Goal: Information Seeking & Learning: Check status

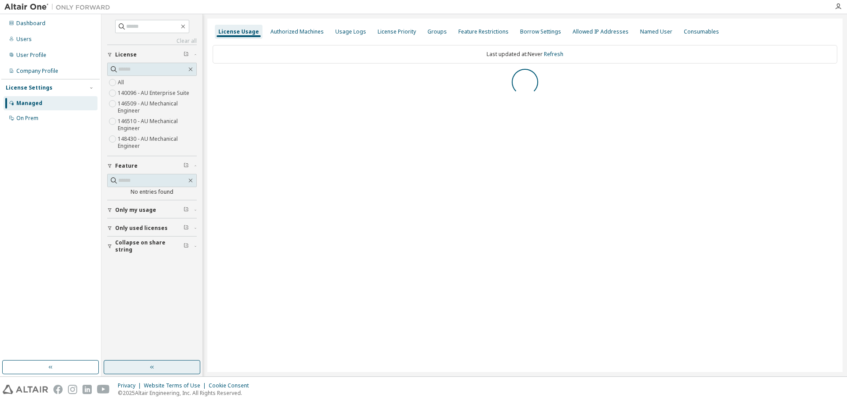
click at [153, 364] on icon "button" at bounding box center [152, 366] width 7 height 7
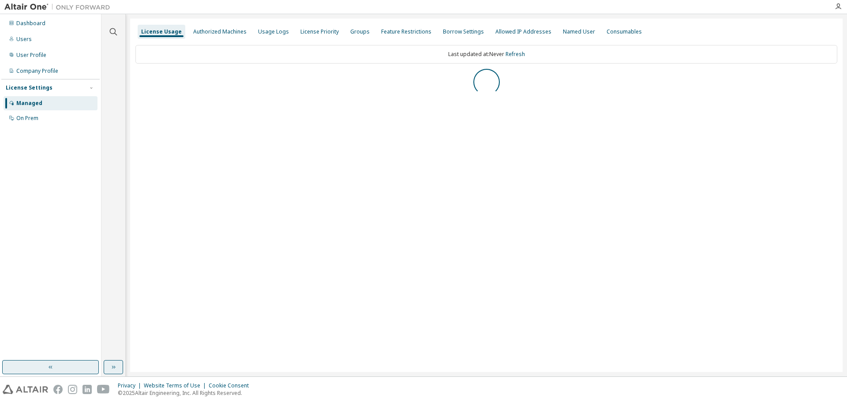
click at [74, 365] on button "button" at bounding box center [50, 367] width 97 height 14
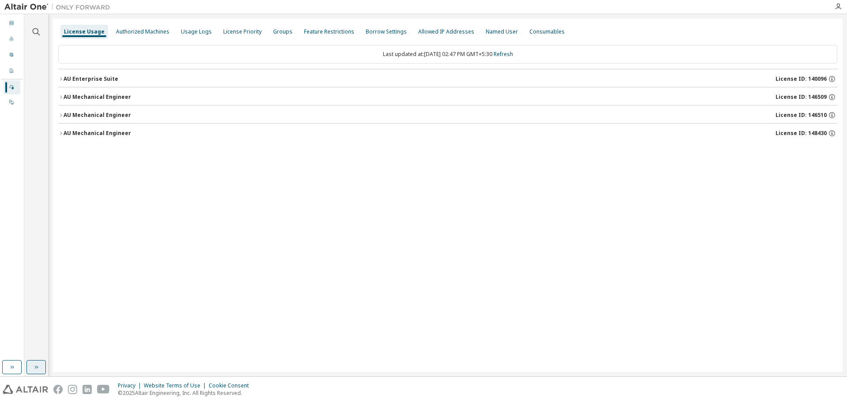
click at [57, 77] on div "License Usage Authorized Machines Usage Logs License Priority Groups Feature Re…" at bounding box center [448, 195] width 790 height 353
click at [61, 78] on icon "button" at bounding box center [60, 78] width 5 height 5
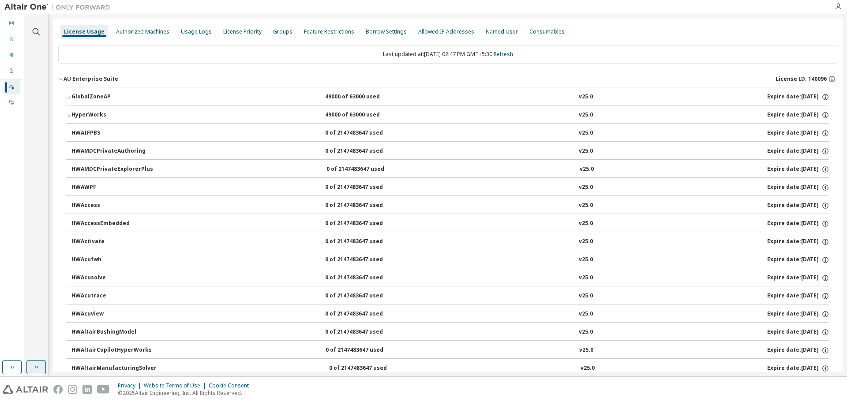
click at [71, 96] on icon "button" at bounding box center [68, 96] width 5 height 5
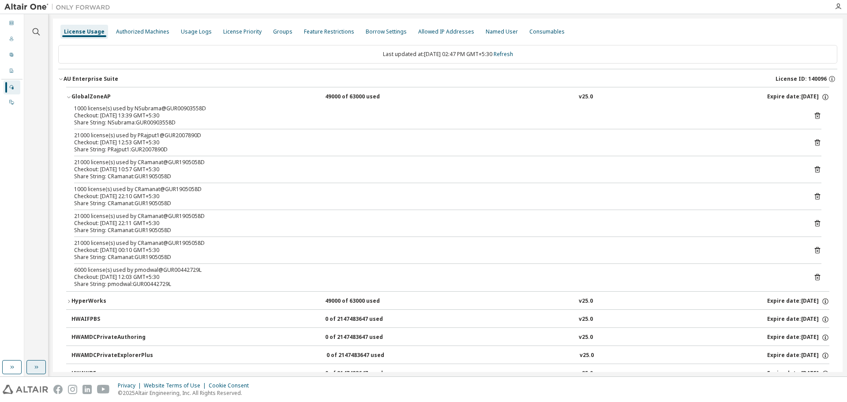
click at [815, 116] on icon at bounding box center [817, 115] width 5 height 7
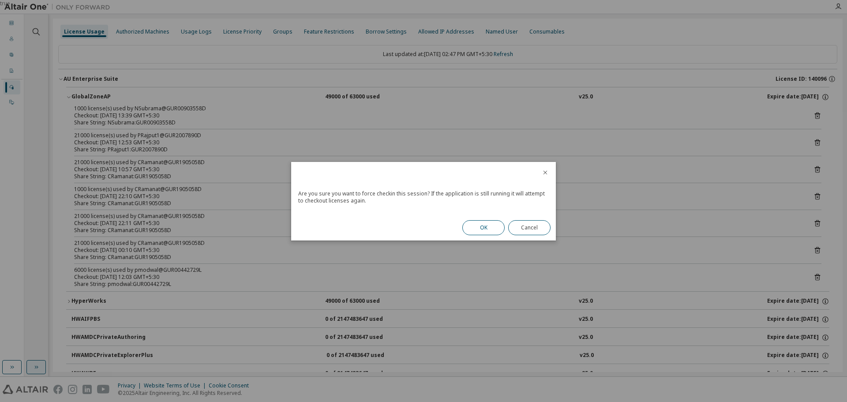
click at [486, 226] on button "OK" at bounding box center [483, 227] width 42 height 15
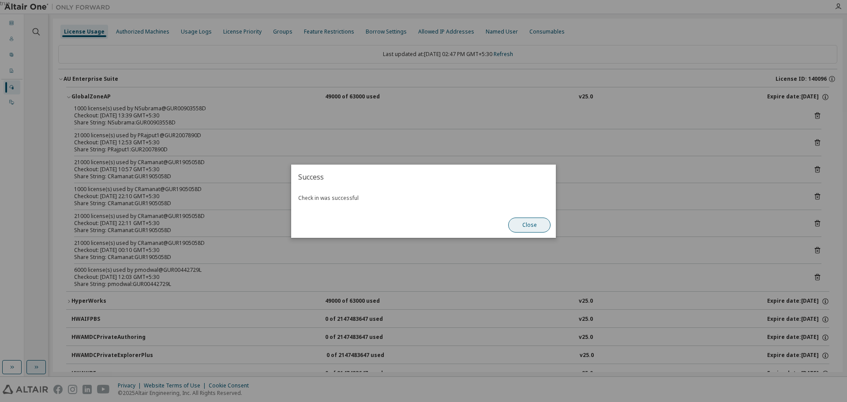
click at [535, 219] on button "Close" at bounding box center [529, 224] width 42 height 15
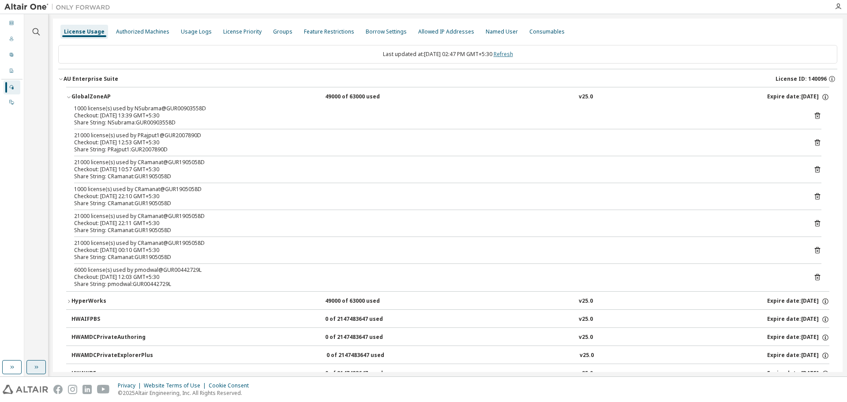
click at [513, 56] on link "Refresh" at bounding box center [503, 53] width 19 height 7
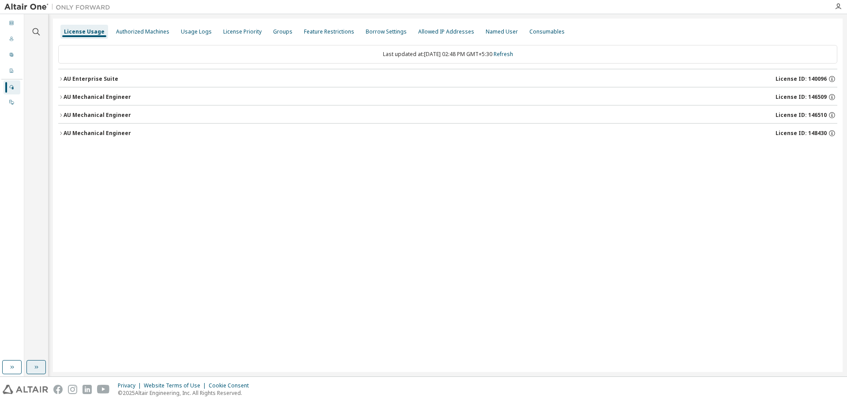
click at [60, 78] on icon "button" at bounding box center [60, 78] width 5 height 5
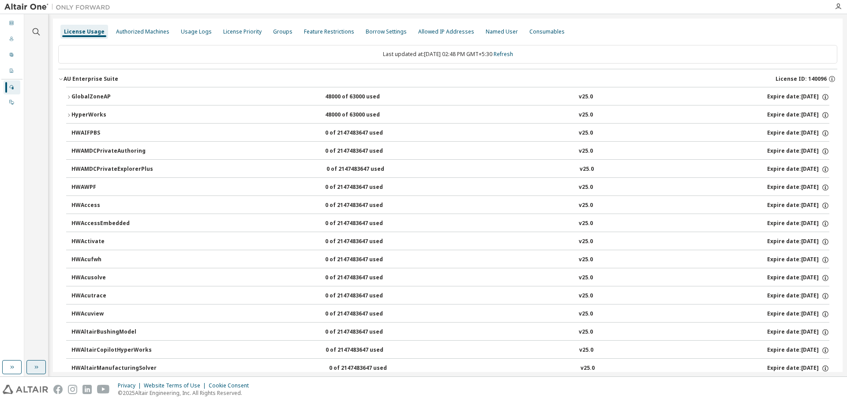
click at [68, 97] on icon "button" at bounding box center [68, 96] width 5 height 5
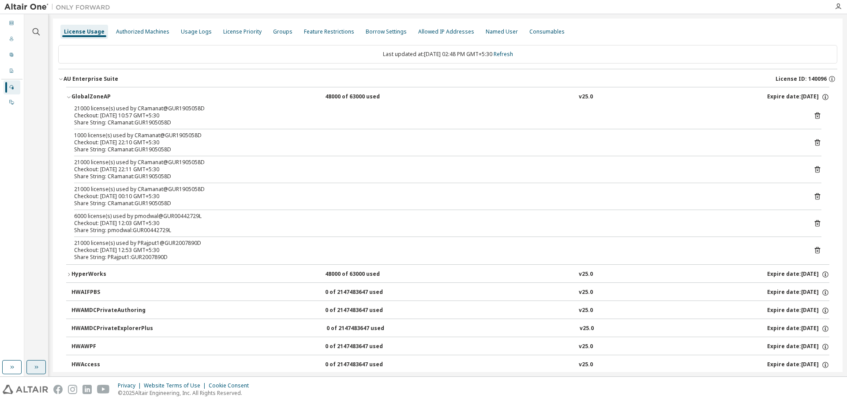
click at [60, 78] on icon "button" at bounding box center [60, 78] width 5 height 5
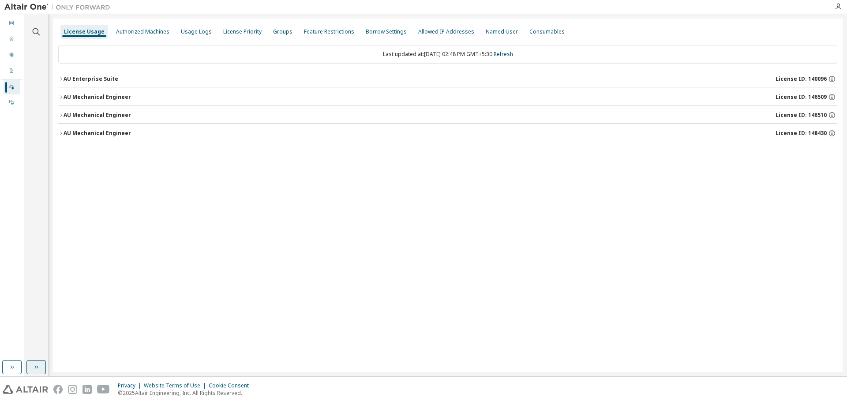
click at [64, 97] on div "AU Mechanical Engineer" at bounding box center [97, 97] width 67 height 7
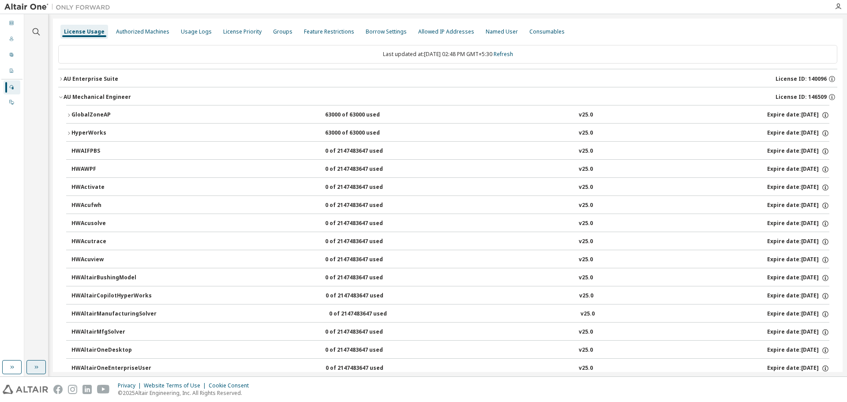
click at [70, 113] on icon "button" at bounding box center [68, 114] width 5 height 5
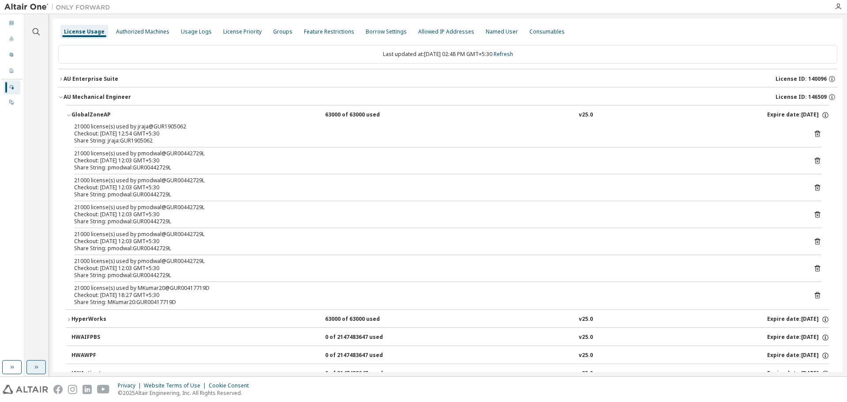
click at [814, 133] on icon at bounding box center [817, 134] width 8 height 8
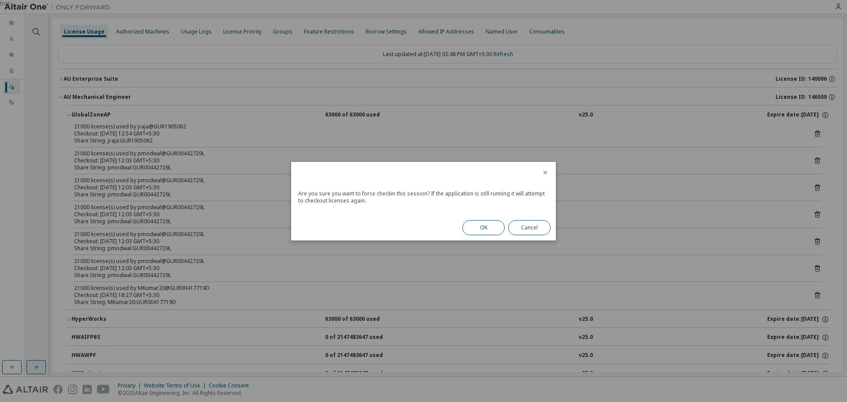
click at [490, 225] on button "OK" at bounding box center [483, 227] width 42 height 15
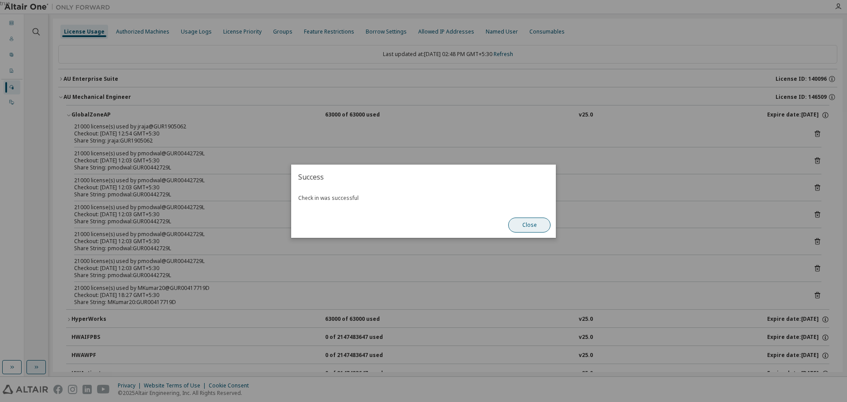
click at [539, 227] on button "Close" at bounding box center [529, 224] width 42 height 15
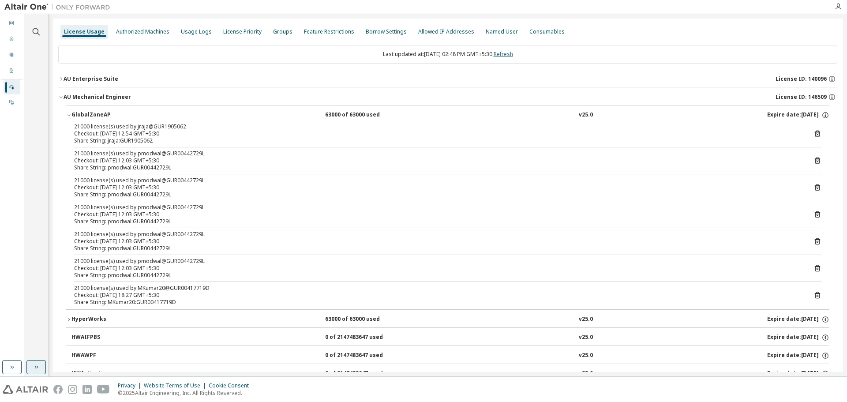
click at [509, 52] on link "Refresh" at bounding box center [503, 53] width 19 height 7
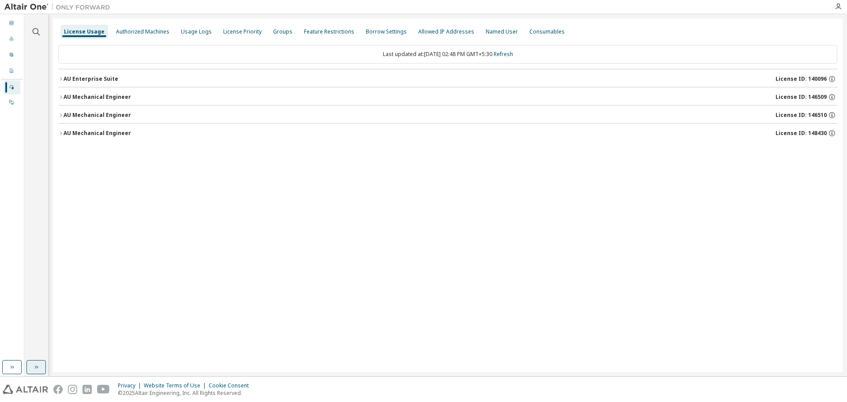
click at [63, 97] on icon "button" at bounding box center [60, 96] width 5 height 5
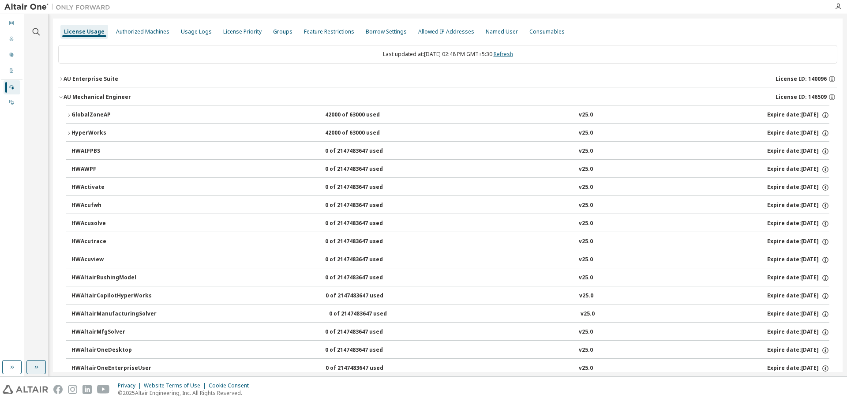
click at [513, 56] on link "Refresh" at bounding box center [503, 53] width 19 height 7
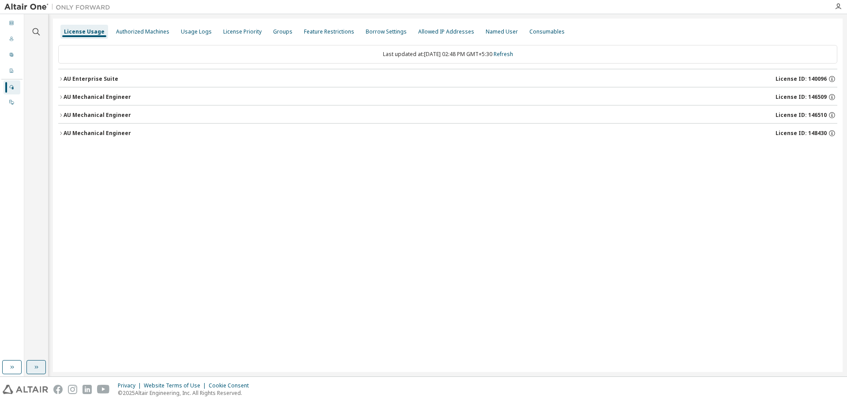
click at [60, 95] on icon "button" at bounding box center [60, 96] width 5 height 5
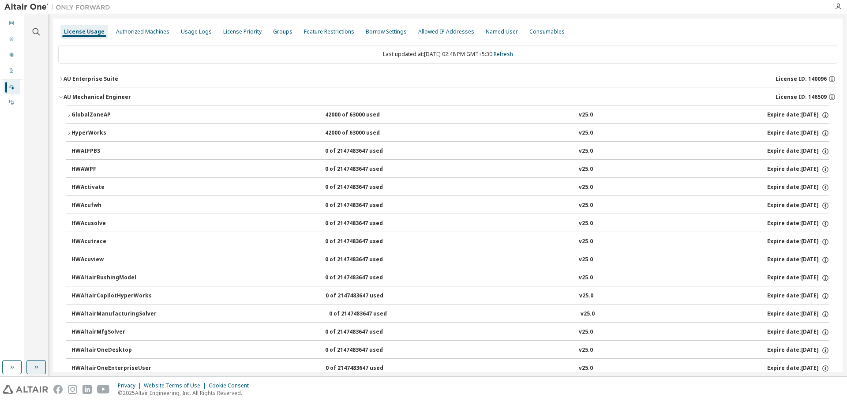
click at [71, 112] on div "GlobalZoneAP" at bounding box center [110, 115] width 79 height 8
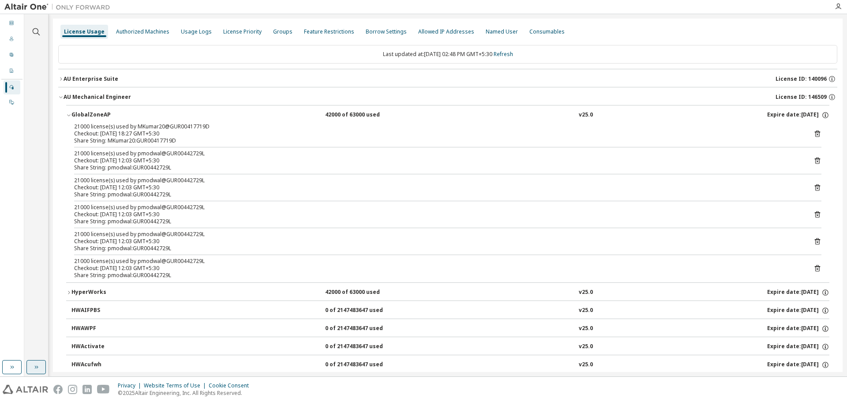
click at [71, 112] on div "GlobalZoneAP" at bounding box center [110, 115] width 79 height 8
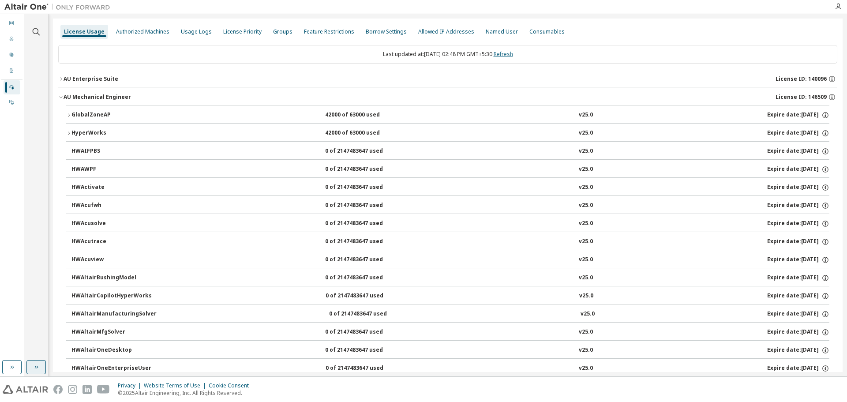
click at [506, 52] on link "Refresh" at bounding box center [503, 53] width 19 height 7
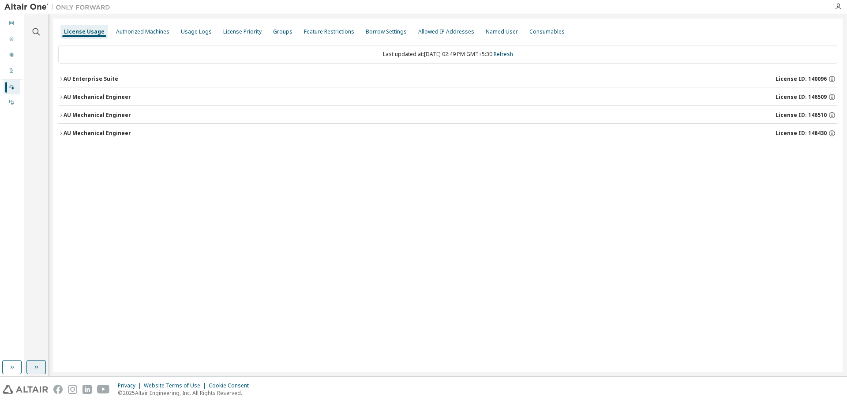
click at [63, 95] on icon "button" at bounding box center [60, 96] width 5 height 5
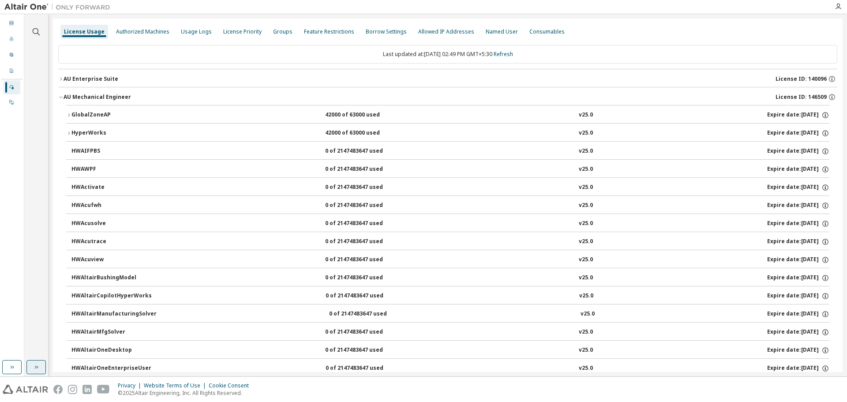
click at [67, 112] on button "GlobalZoneAP 42000 of 63000 used v25.0 Expire date: [DATE]" at bounding box center [447, 114] width 763 height 19
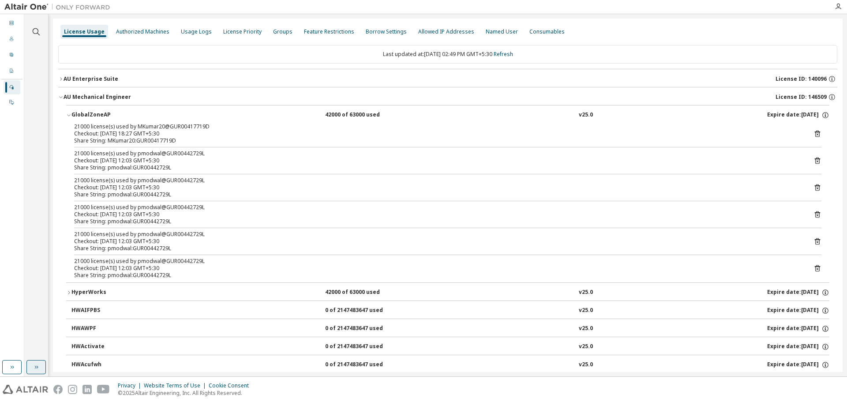
click at [67, 112] on button "GlobalZoneAP 42000 of 63000 used v25.0 Expire date: [DATE]" at bounding box center [447, 114] width 763 height 19
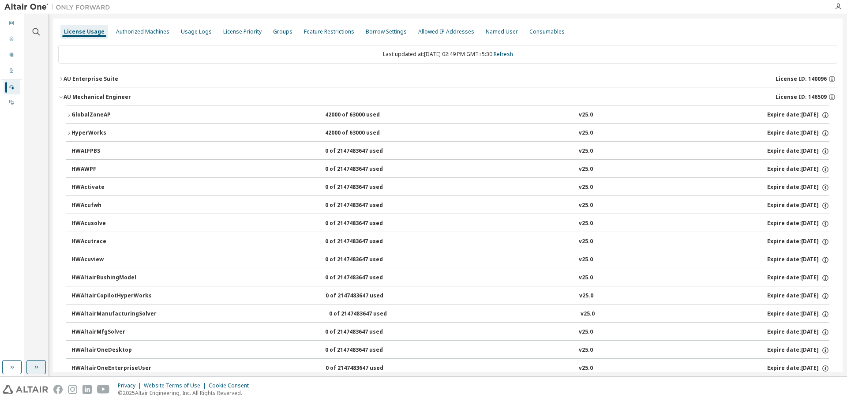
click at [67, 78] on div "AU Enterprise Suite" at bounding box center [91, 78] width 55 height 7
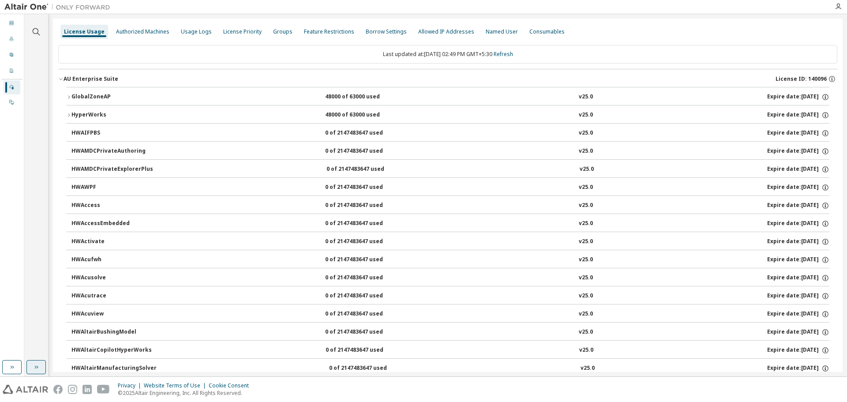
click at [68, 97] on icon "button" at bounding box center [68, 96] width 5 height 5
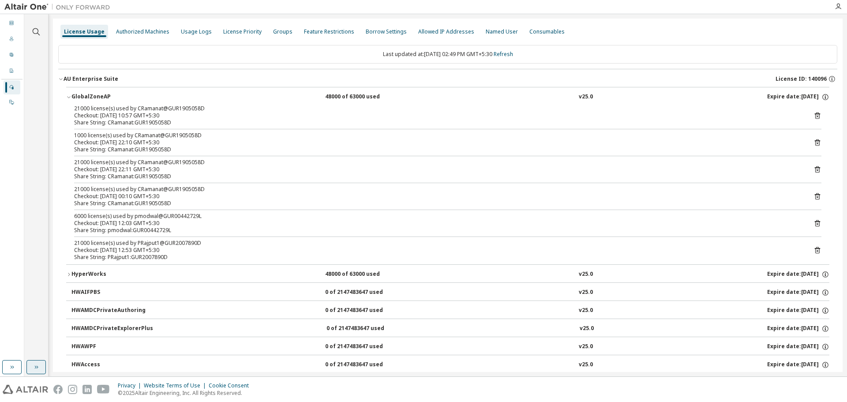
click at [68, 97] on icon "button" at bounding box center [68, 96] width 5 height 5
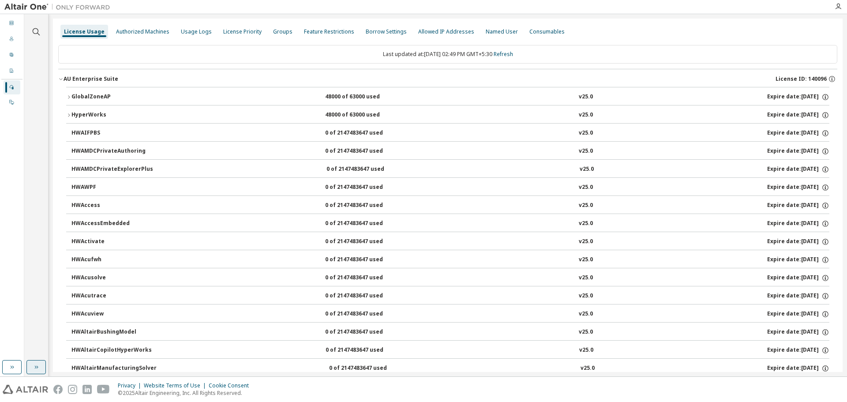
click at [64, 79] on div "AU Enterprise Suite" at bounding box center [91, 78] width 55 height 7
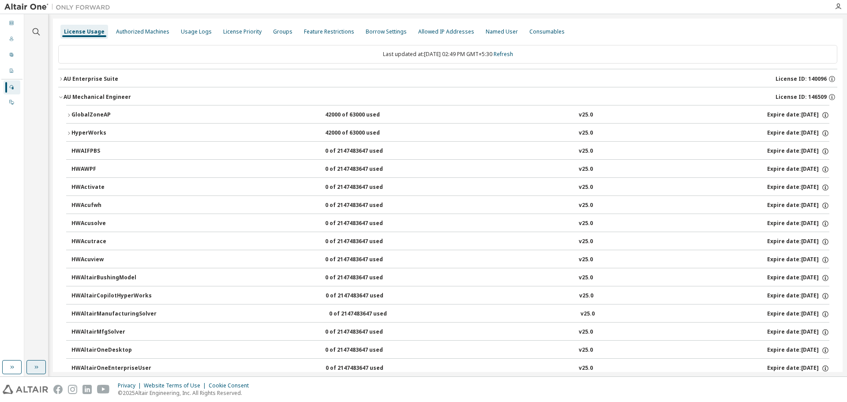
click at [64, 94] on div "AU Mechanical Engineer" at bounding box center [97, 97] width 67 height 7
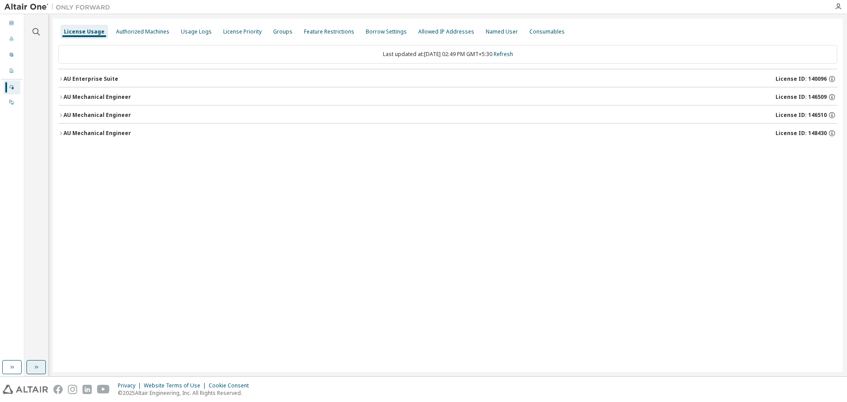
click at [64, 116] on div "AU Mechanical Engineer" at bounding box center [97, 115] width 67 height 7
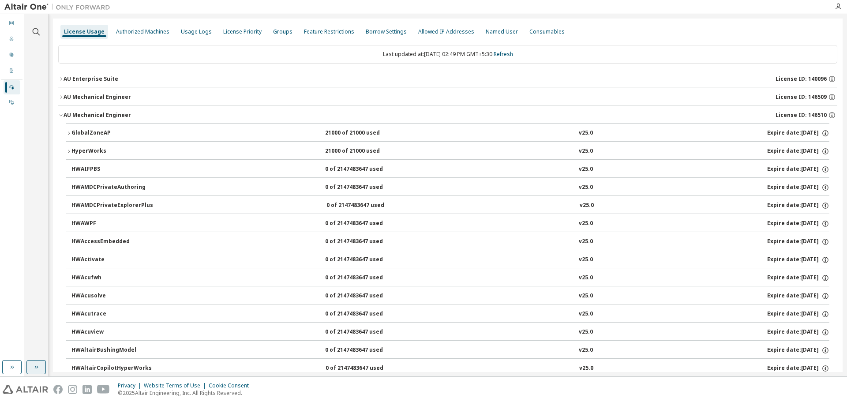
click at [69, 131] on icon "button" at bounding box center [68, 133] width 5 height 5
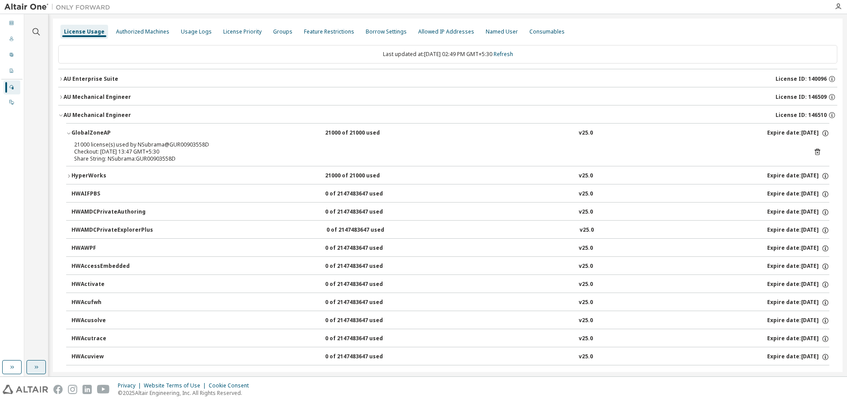
click at [814, 151] on icon at bounding box center [817, 152] width 8 height 8
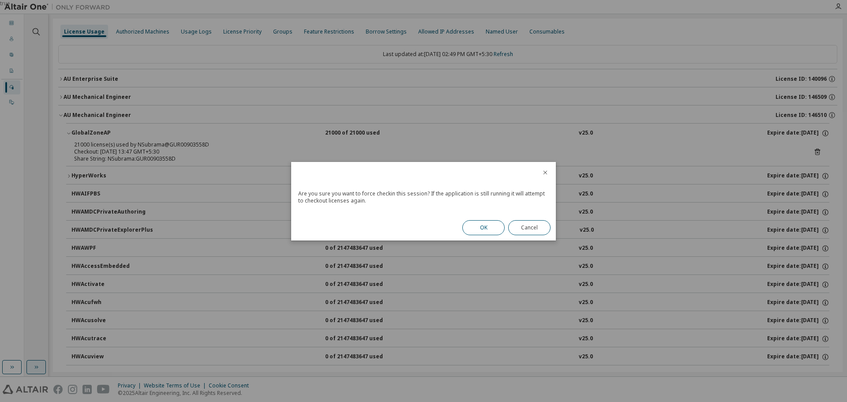
click at [496, 229] on button "OK" at bounding box center [483, 227] width 42 height 15
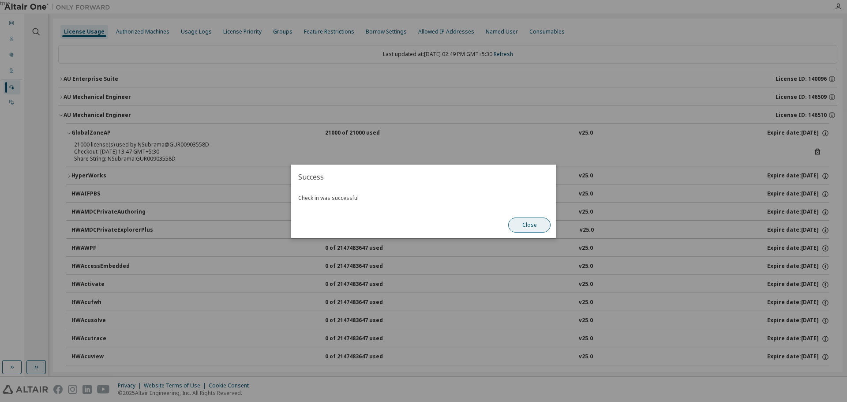
click at [532, 227] on button "Close" at bounding box center [529, 224] width 42 height 15
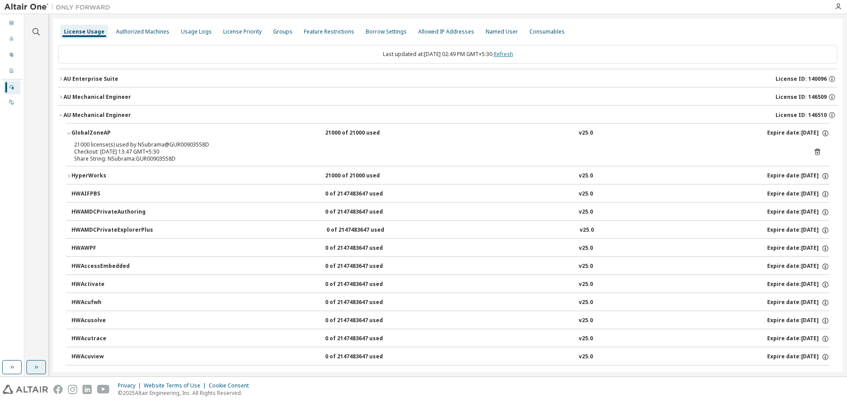
click at [505, 53] on link "Refresh" at bounding box center [503, 53] width 19 height 7
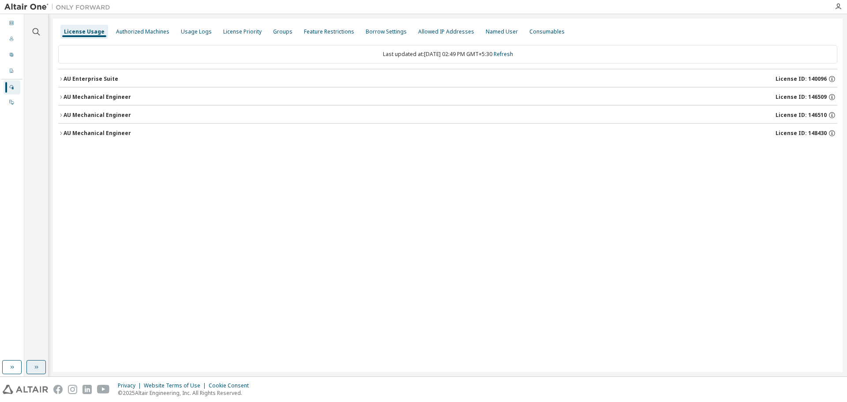
click at [61, 114] on icon "button" at bounding box center [60, 114] width 5 height 5
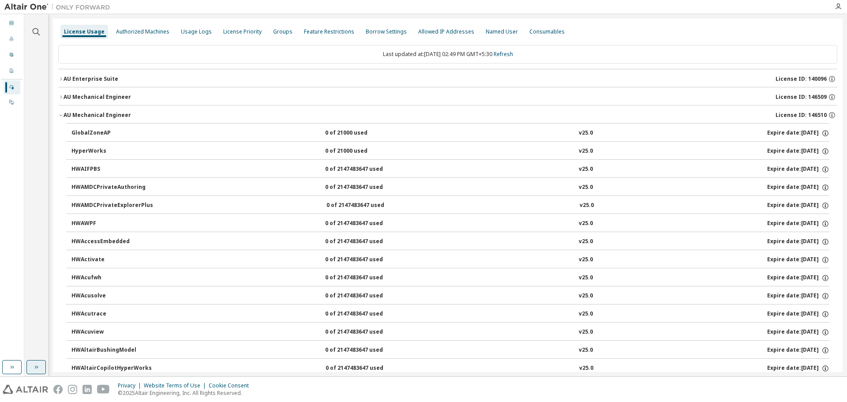
click at [61, 114] on icon "button" at bounding box center [60, 114] width 5 height 5
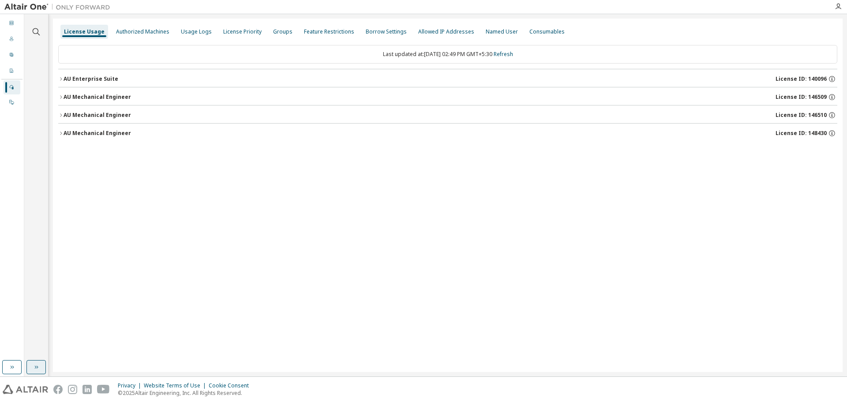
click at [61, 114] on icon "button" at bounding box center [60, 114] width 5 height 5
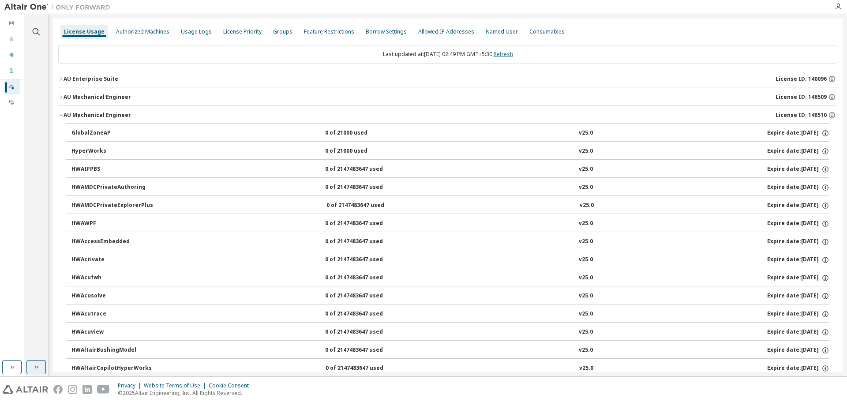
click at [513, 54] on link "Refresh" at bounding box center [503, 53] width 19 height 7
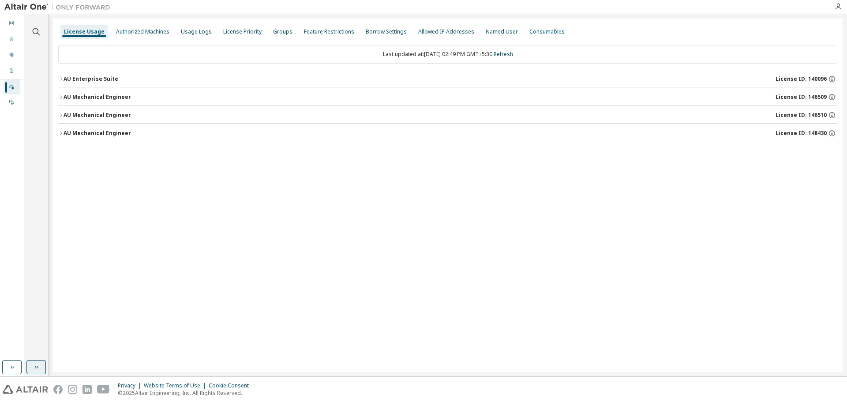
click at [65, 115] on div "AU Mechanical Engineer" at bounding box center [97, 115] width 67 height 7
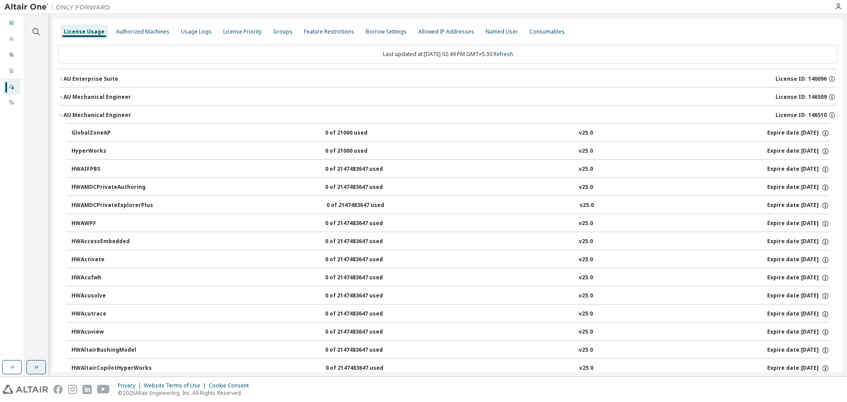
click at [65, 115] on div "AU Mechanical Engineer" at bounding box center [97, 115] width 67 height 7
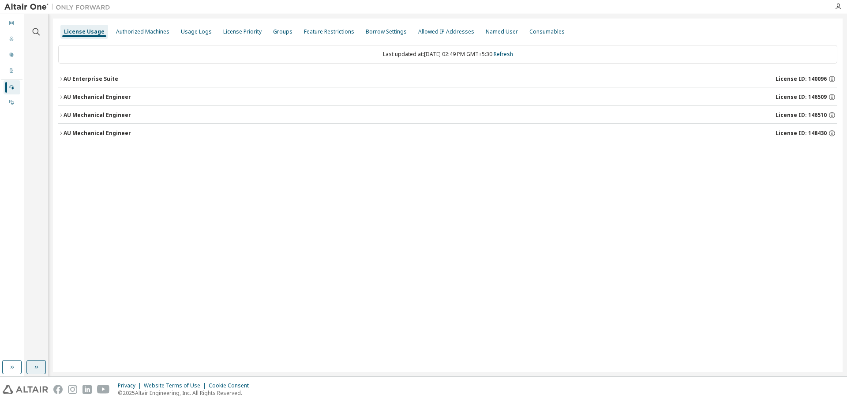
click at [64, 100] on div "AU Mechanical Engineer" at bounding box center [97, 97] width 67 height 7
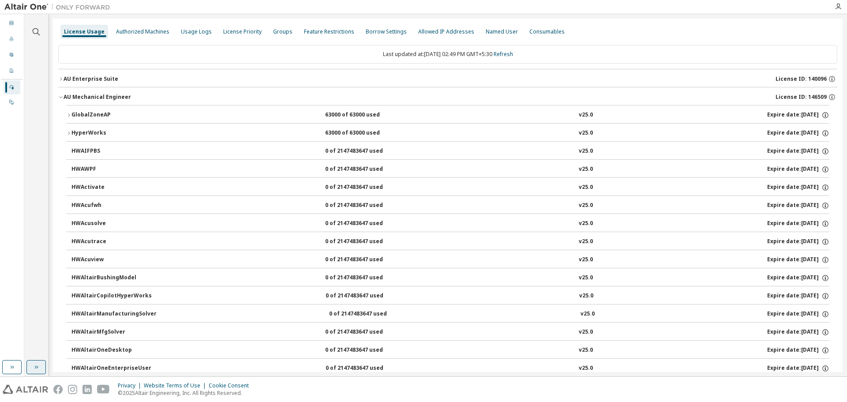
click at [68, 118] on button "GlobalZoneAP 63000 of 63000 used v25.0 Expire date: [DATE]" at bounding box center [447, 114] width 763 height 19
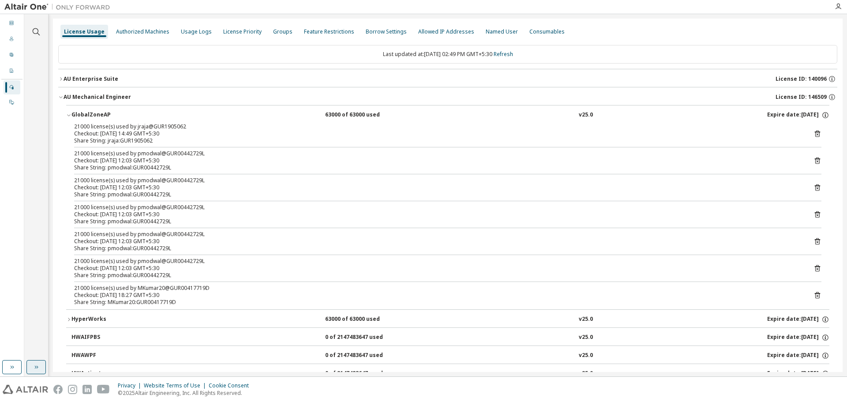
click at [68, 118] on button "GlobalZoneAP 63000 of 63000 used v25.0 Expire date: [DATE]" at bounding box center [447, 114] width 763 height 19
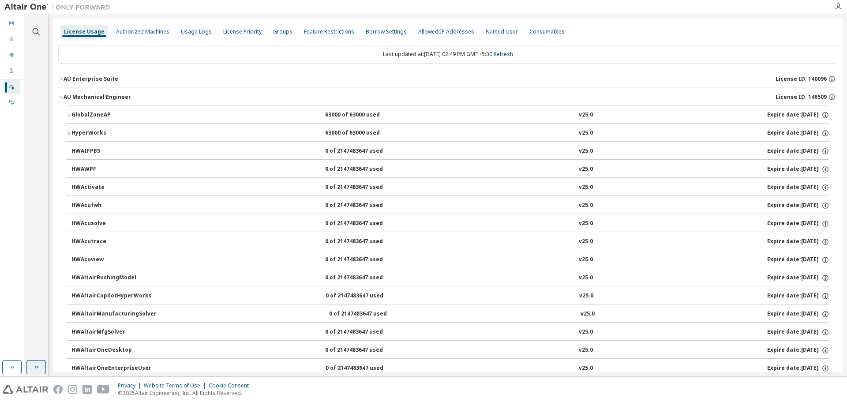
click at [60, 96] on icon "button" at bounding box center [60, 96] width 5 height 5
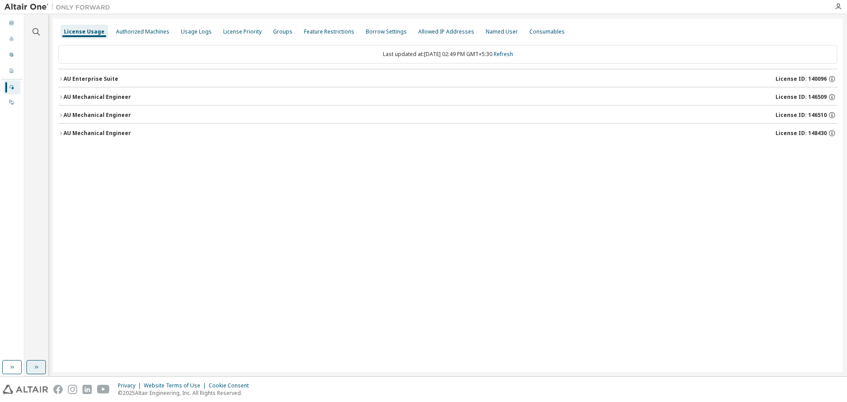
click at [64, 115] on div "AU Mechanical Engineer" at bounding box center [97, 115] width 67 height 7
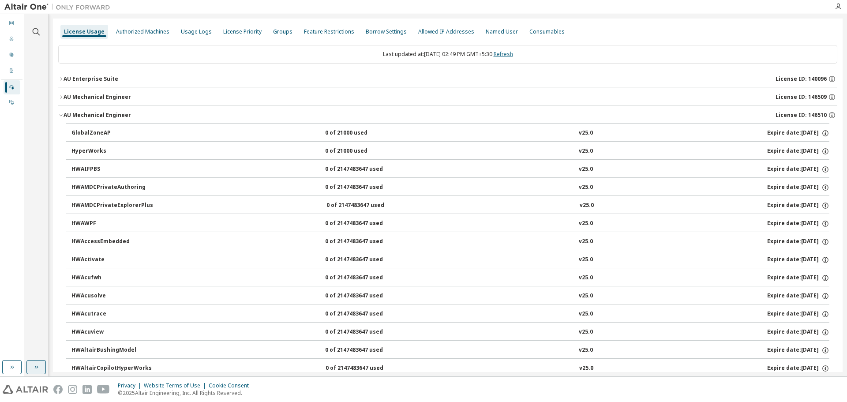
drag, startPoint x: 515, startPoint y: 53, endPoint x: 562, endPoint y: 113, distance: 75.7
click at [513, 54] on link "Refresh" at bounding box center [503, 53] width 19 height 7
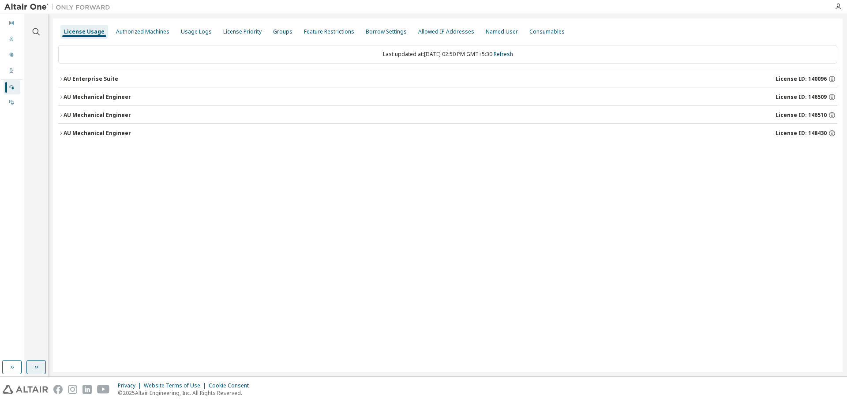
click at [59, 113] on icon "button" at bounding box center [60, 114] width 5 height 5
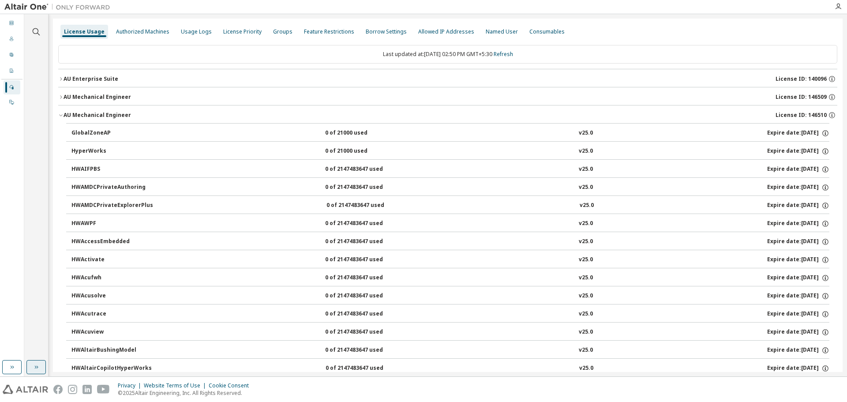
click at [64, 75] on div "AU Enterprise Suite" at bounding box center [91, 78] width 55 height 7
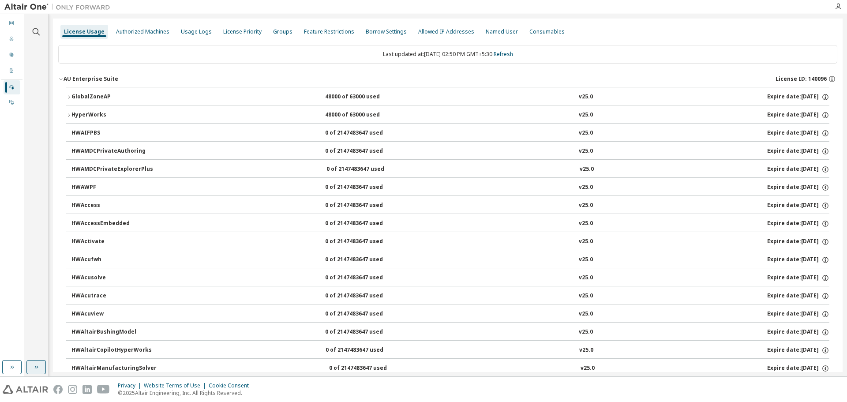
click at [64, 75] on div "AU Enterprise Suite" at bounding box center [91, 78] width 55 height 7
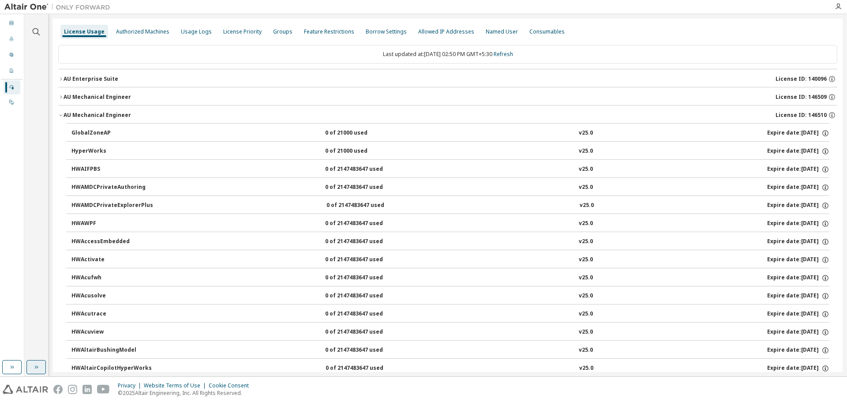
click at [60, 114] on icon "button" at bounding box center [60, 114] width 5 height 5
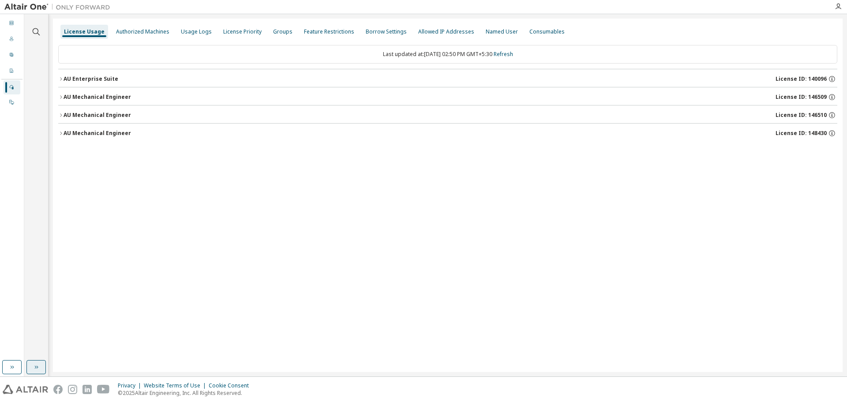
click at [60, 114] on icon "button" at bounding box center [60, 114] width 5 height 5
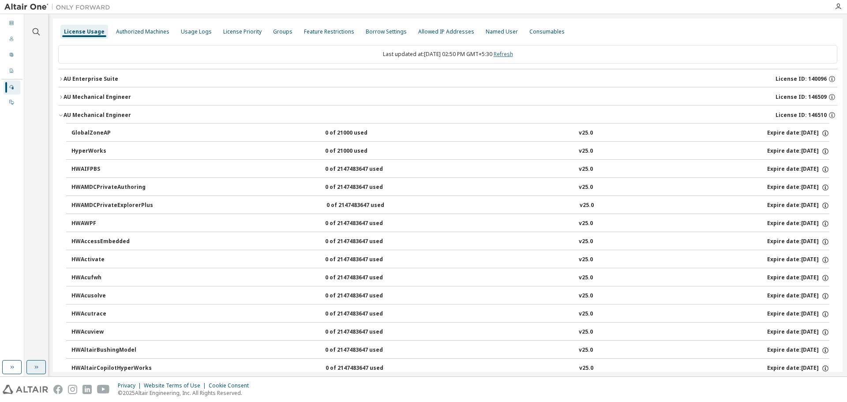
click at [513, 53] on link "Refresh" at bounding box center [503, 53] width 19 height 7
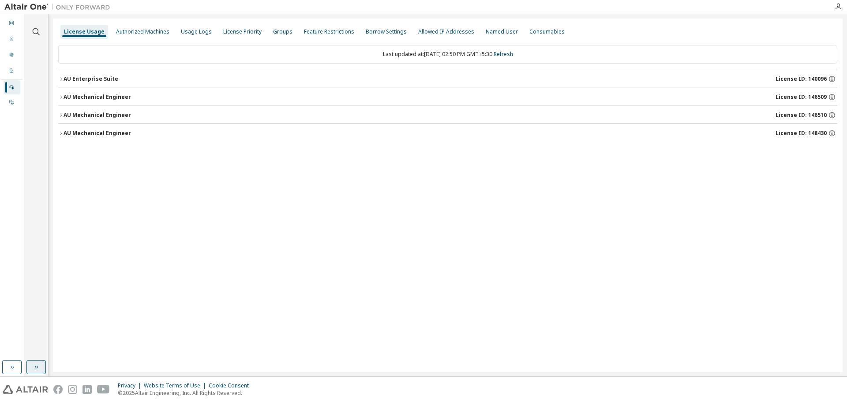
click at [64, 116] on div "AU Mechanical Engineer" at bounding box center [97, 115] width 67 height 7
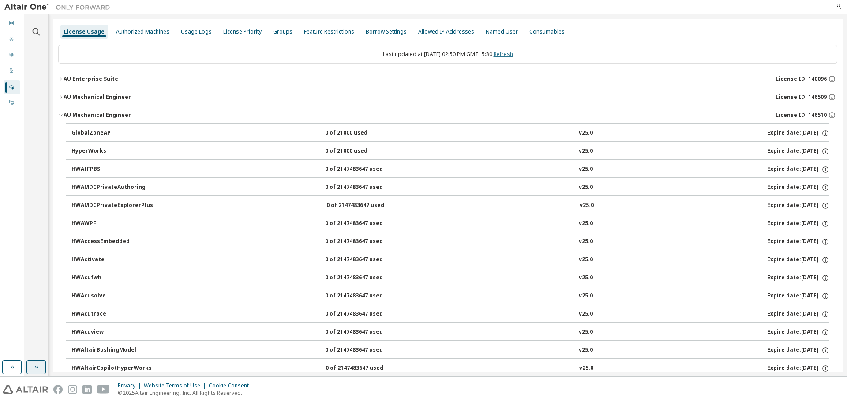
click at [513, 54] on link "Refresh" at bounding box center [503, 53] width 19 height 7
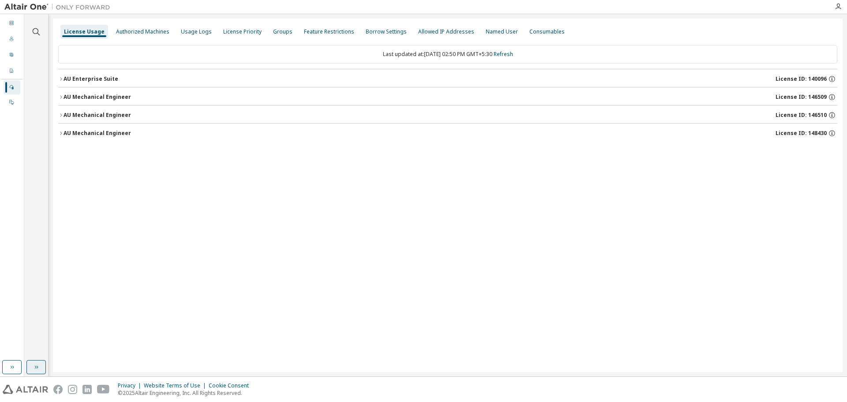
click at [70, 115] on div "AU Mechanical Engineer" at bounding box center [97, 115] width 67 height 7
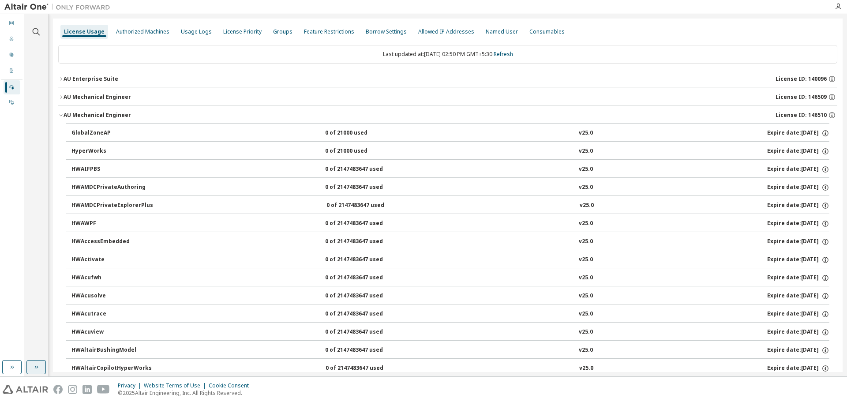
click at [60, 114] on icon "button" at bounding box center [60, 114] width 5 height 5
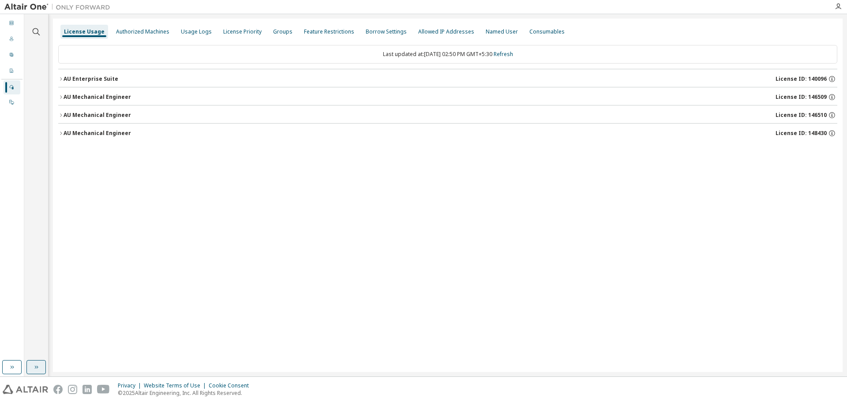
click at [57, 133] on div "License Usage Authorized Machines Usage Logs License Priority Groups Feature Re…" at bounding box center [448, 195] width 790 height 353
click at [67, 131] on div "AU Mechanical Engineer" at bounding box center [97, 133] width 67 height 7
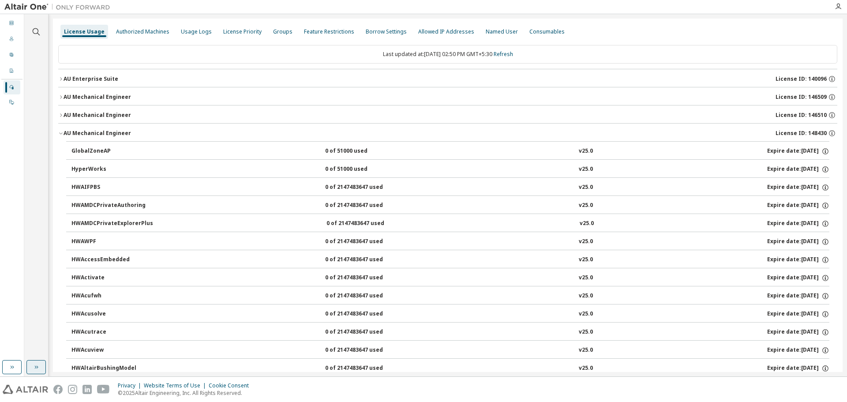
click at [67, 131] on div "AU Mechanical Engineer" at bounding box center [97, 133] width 67 height 7
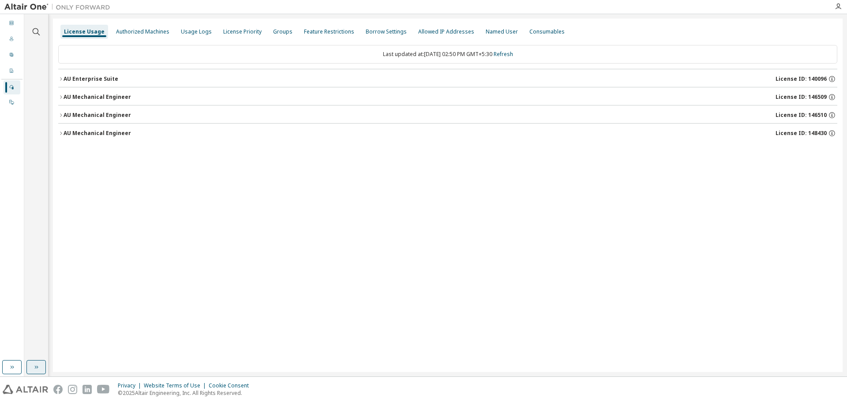
click at [64, 114] on div "AU Mechanical Engineer" at bounding box center [97, 115] width 67 height 7
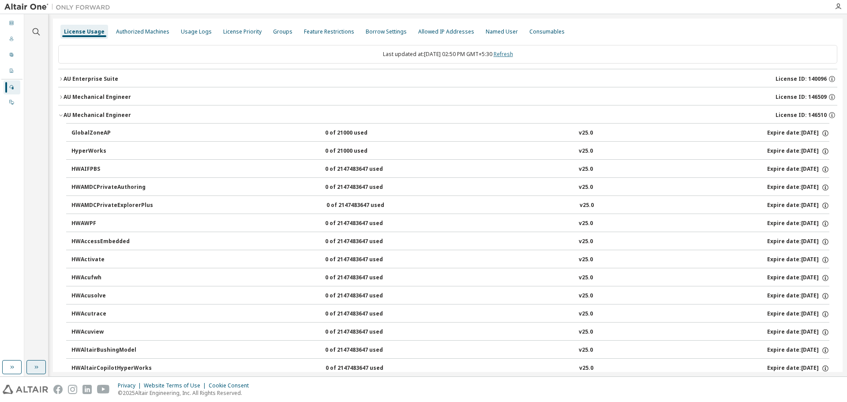
click at [513, 53] on link "Refresh" at bounding box center [503, 53] width 19 height 7
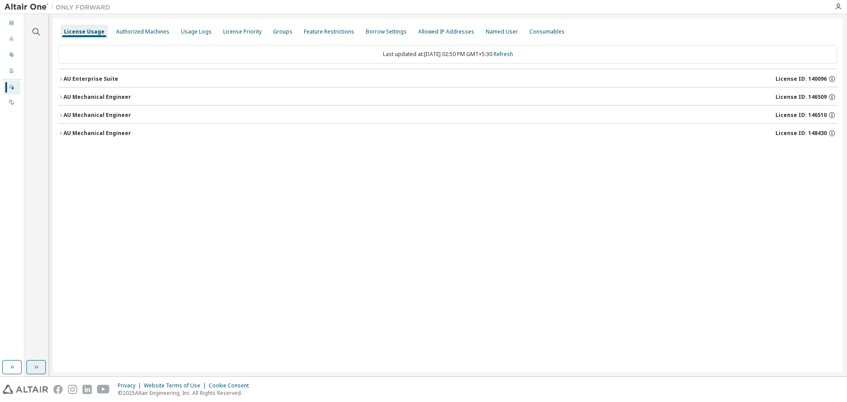
click at [66, 116] on div "AU Mechanical Engineer" at bounding box center [97, 115] width 67 height 7
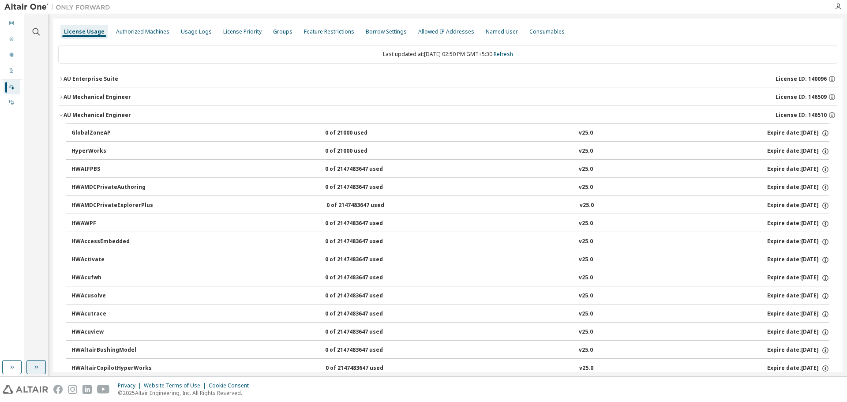
click at [67, 97] on div "AU Mechanical Engineer" at bounding box center [97, 97] width 67 height 7
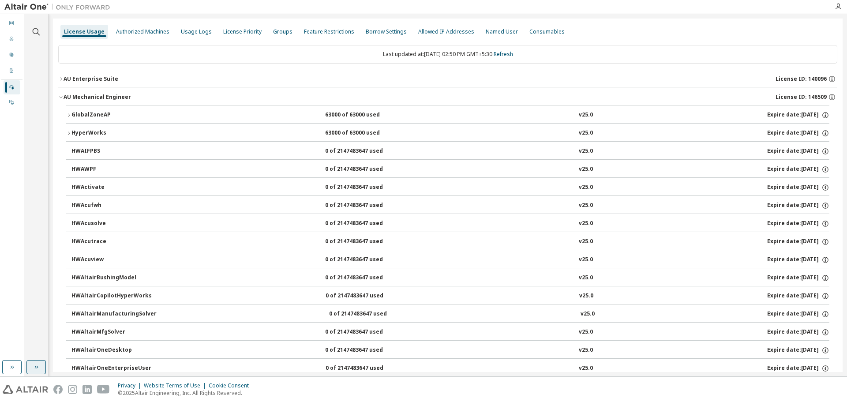
click at [69, 112] on button "GlobalZoneAP 63000 of 63000 used v25.0 Expire date: [DATE]" at bounding box center [447, 114] width 763 height 19
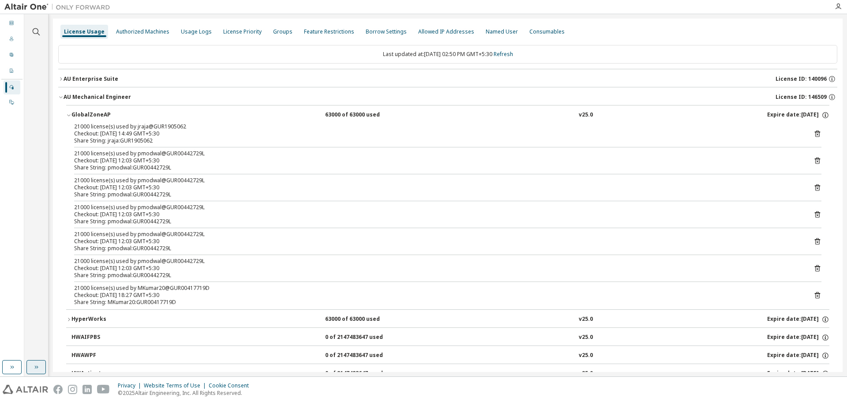
click at [815, 132] on icon at bounding box center [817, 134] width 5 height 7
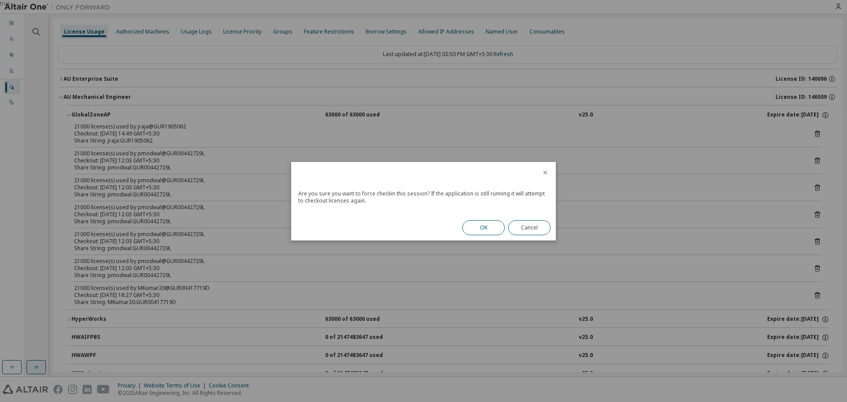
click at [484, 229] on button "OK" at bounding box center [483, 227] width 42 height 15
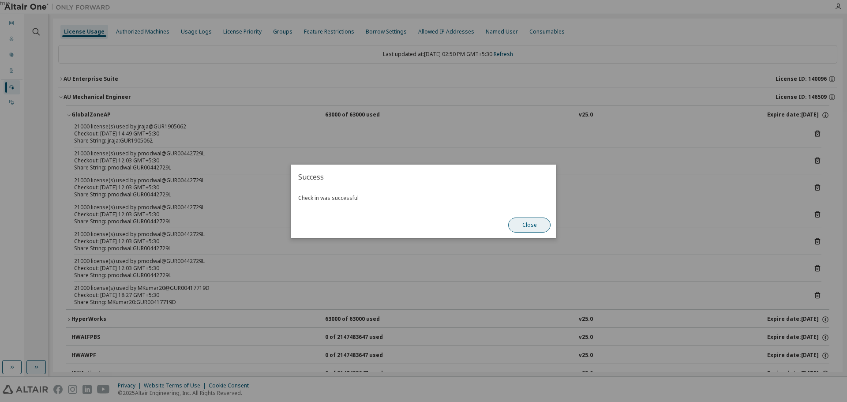
click at [542, 226] on button "Close" at bounding box center [529, 224] width 42 height 15
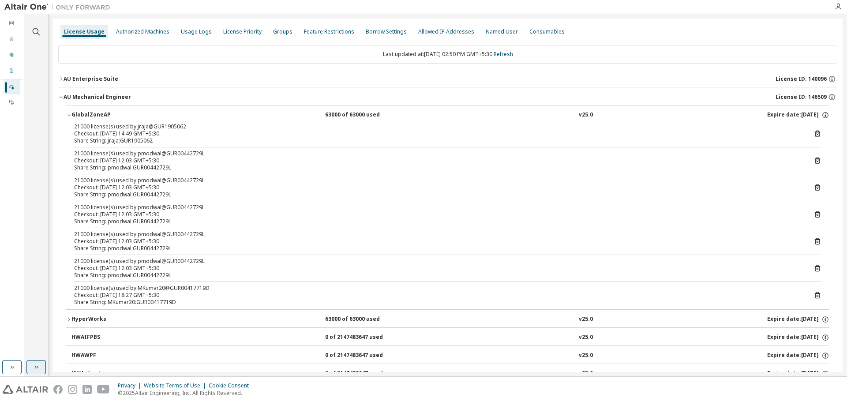
click at [60, 79] on icon "button" at bounding box center [60, 78] width 5 height 5
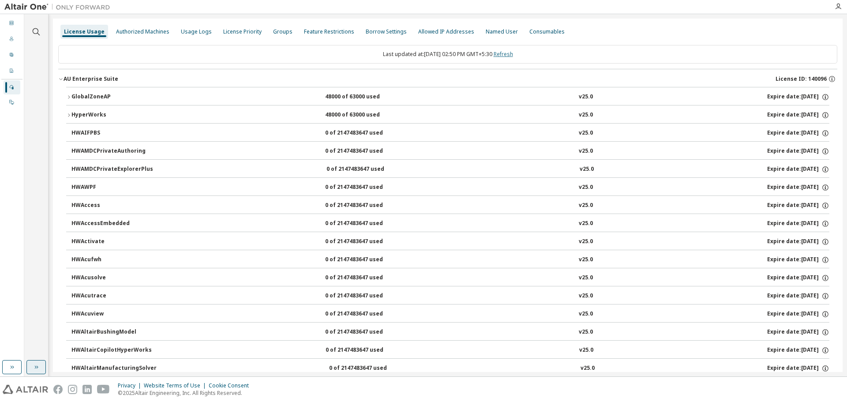
click at [513, 53] on link "Refresh" at bounding box center [503, 53] width 19 height 7
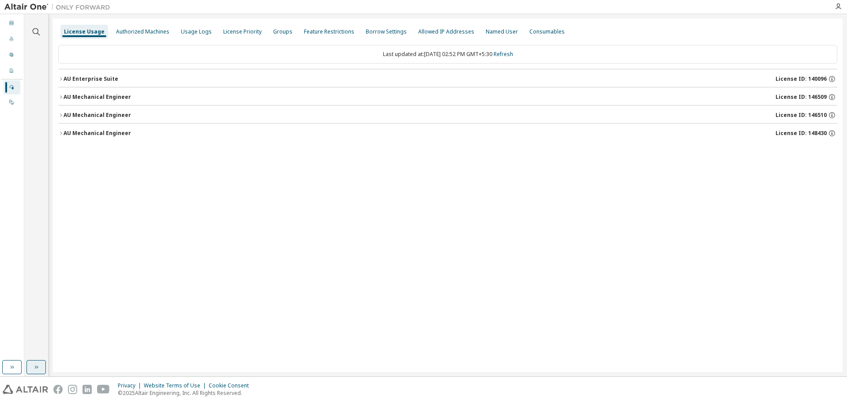
click at [67, 112] on div "AU Mechanical Engineer" at bounding box center [97, 115] width 67 height 7
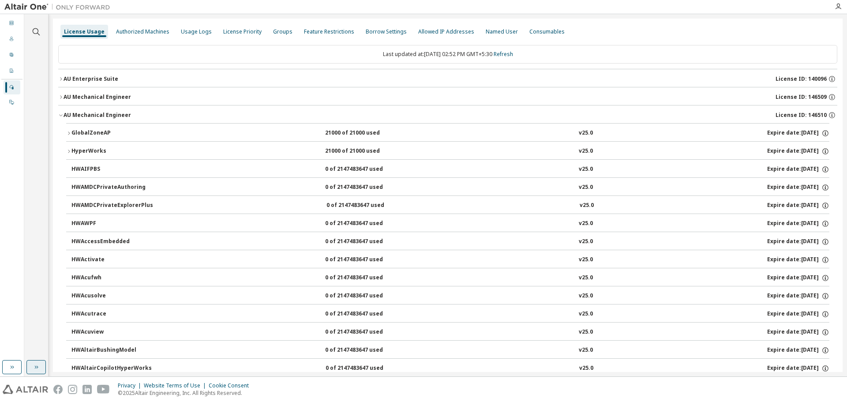
click at [68, 133] on icon "button" at bounding box center [68, 133] width 5 height 5
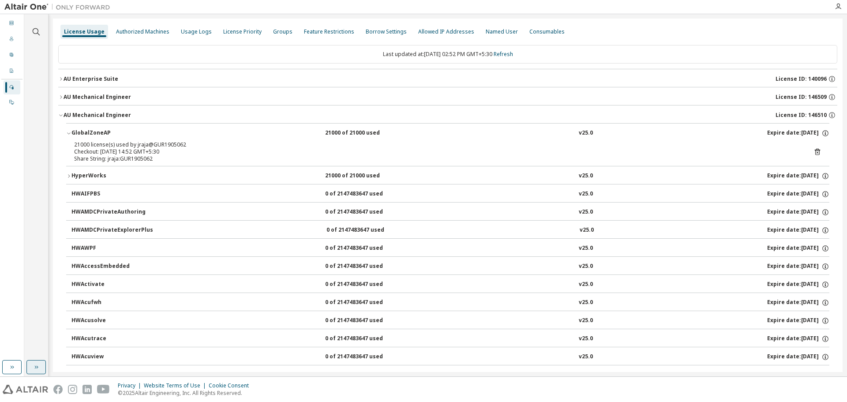
click at [68, 133] on icon "button" at bounding box center [68, 133] width 5 height 5
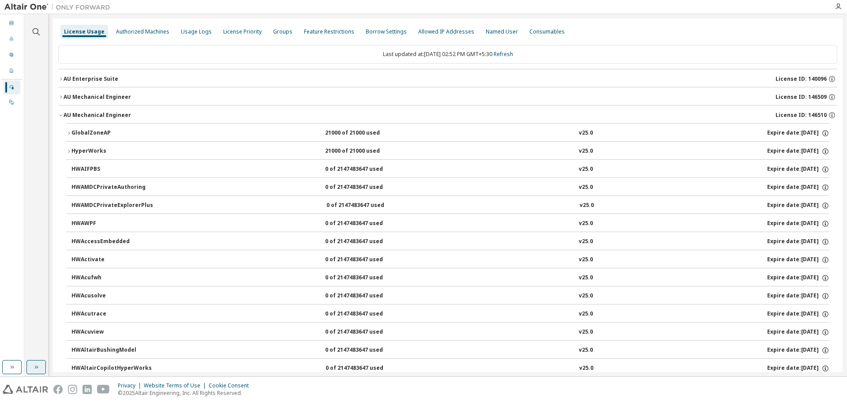
click at [67, 95] on div "AU Mechanical Engineer" at bounding box center [97, 97] width 67 height 7
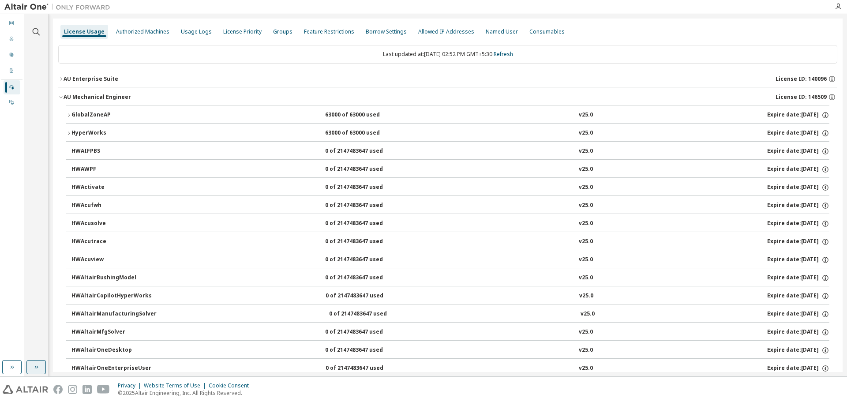
click at [72, 111] on div "GlobalZoneAP" at bounding box center [110, 115] width 79 height 8
